Goal: Task Accomplishment & Management: Manage account settings

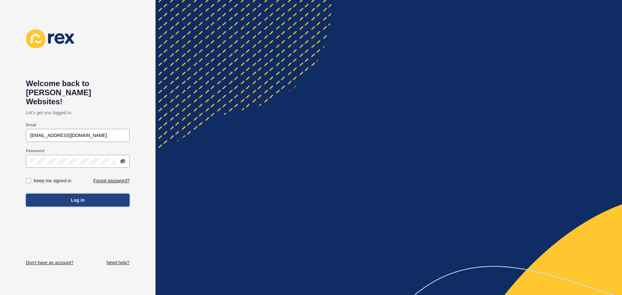
click at [91, 194] on button "Log in" at bounding box center [78, 200] width 104 height 13
click at [75, 197] on span "Log in" at bounding box center [78, 200] width 14 height 6
click at [93, 194] on button "Log in" at bounding box center [78, 200] width 104 height 13
click at [98, 132] on input "[EMAIL_ADDRESS][DOMAIN_NAME]" at bounding box center [77, 135] width 95 height 6
click at [137, 143] on div "Welcome back to [PERSON_NAME] Websites! Let's get you logged in. Email [EMAIL_A…" at bounding box center [78, 147] width 156 height 295
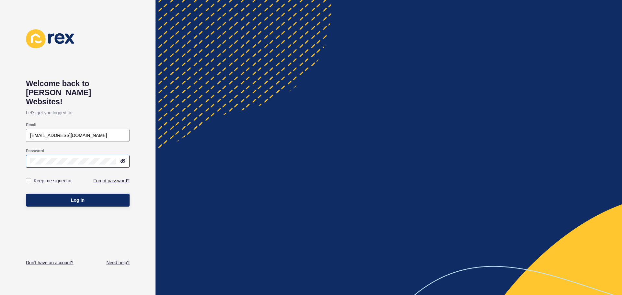
click at [124, 160] on icon at bounding box center [123, 161] width 4 height 3
click at [76, 197] on span "Log in" at bounding box center [78, 200] width 14 height 6
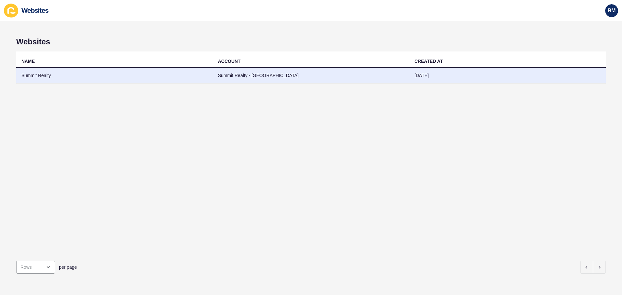
click at [87, 75] on td "Summit Realty" at bounding box center [114, 76] width 197 height 16
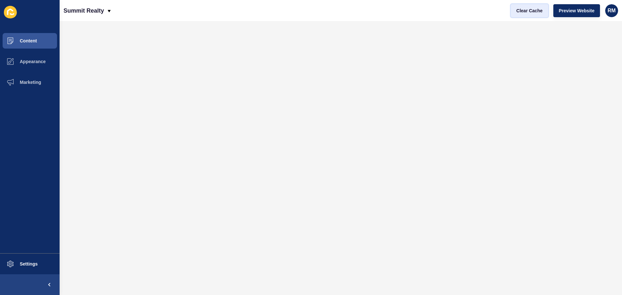
click at [527, 10] on span "Clear Cache" at bounding box center [529, 10] width 26 height 6
click at [613, 10] on span "RM" at bounding box center [612, 10] width 8 height 6
click at [583, 56] on link "Logout" at bounding box center [588, 54] width 48 height 14
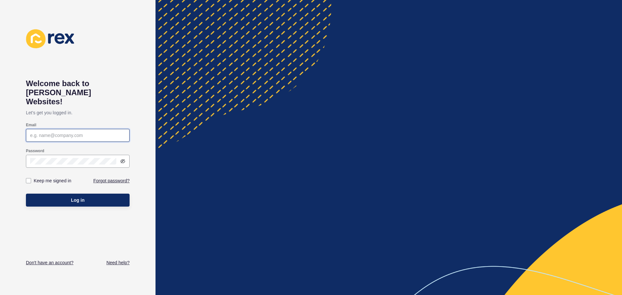
type input "[EMAIL_ADDRESS][DOMAIN_NAME]"
